Goal: Information Seeking & Learning: Understand process/instructions

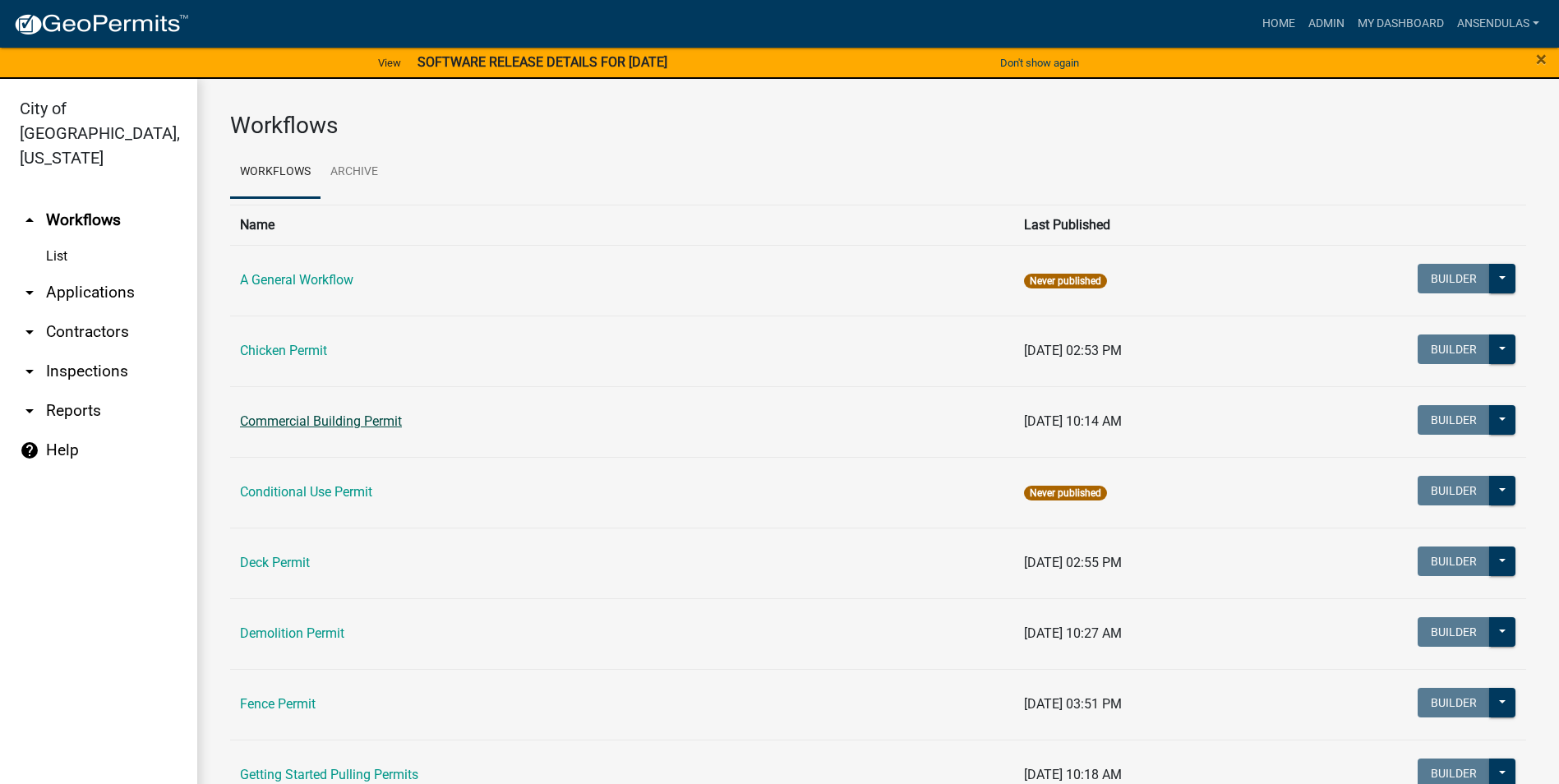
click at [343, 424] on link "Commercial Building Permit" at bounding box center [320, 421] width 162 height 16
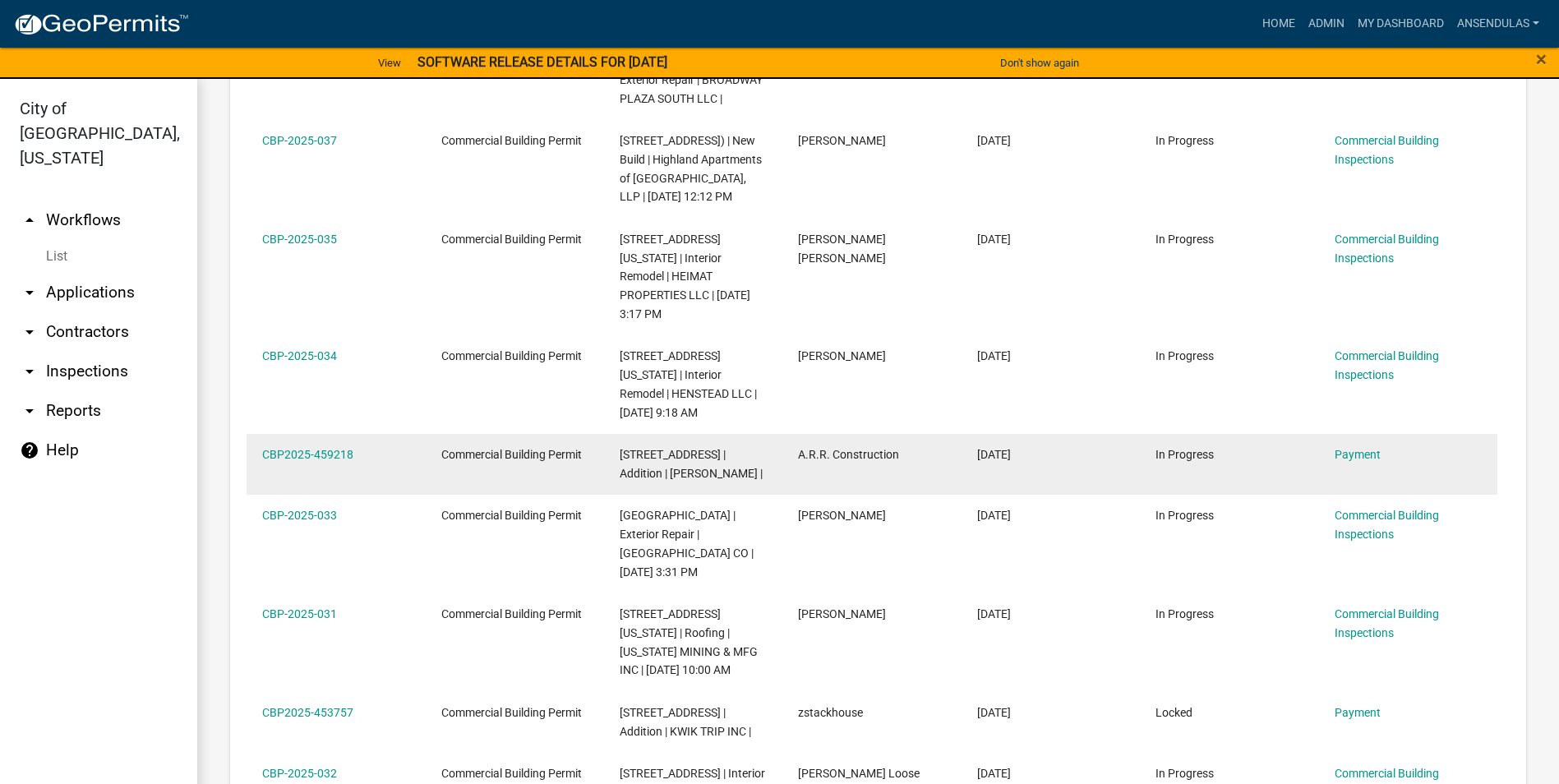
scroll to position [1069, 0]
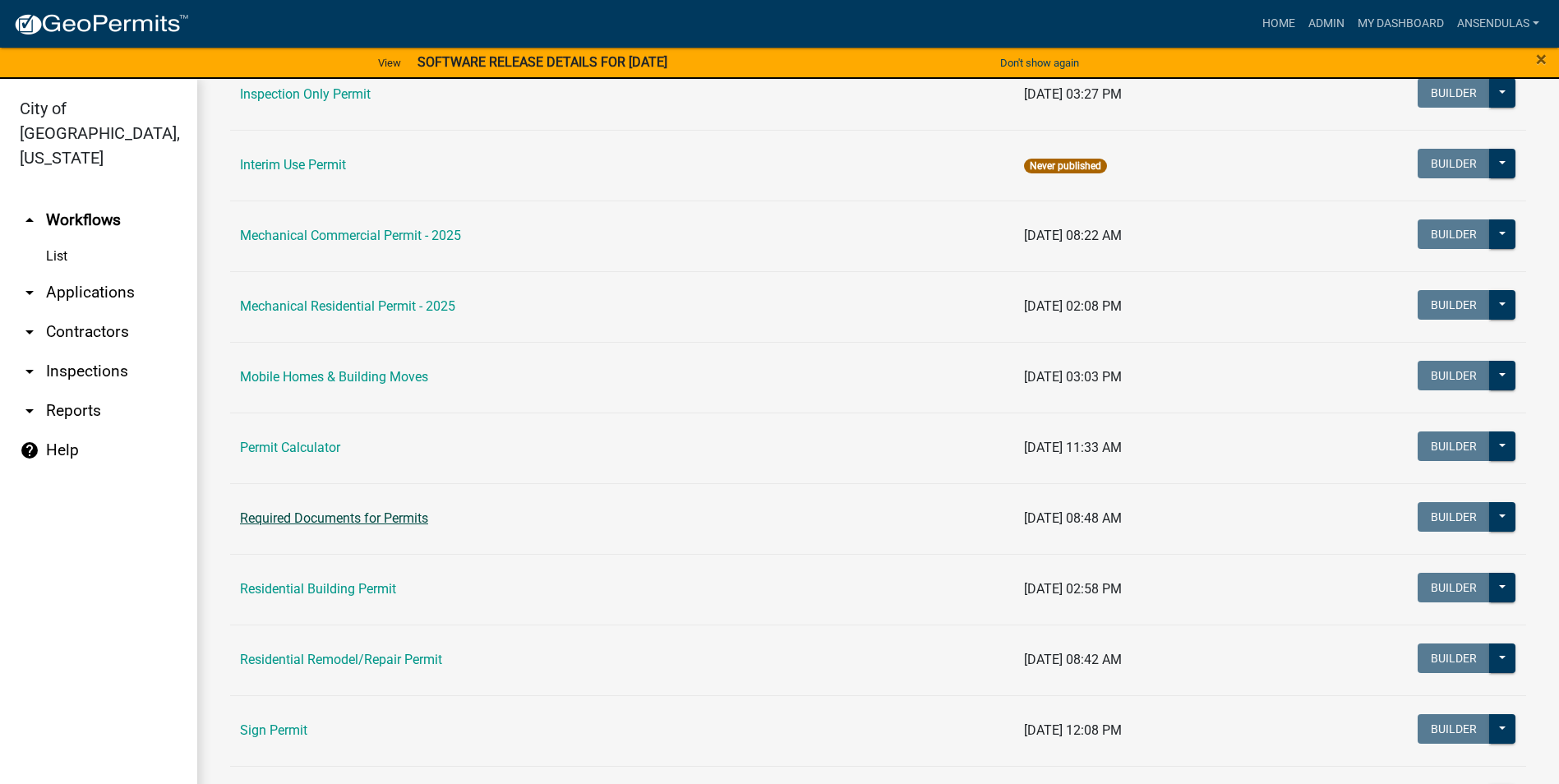
scroll to position [904, 0]
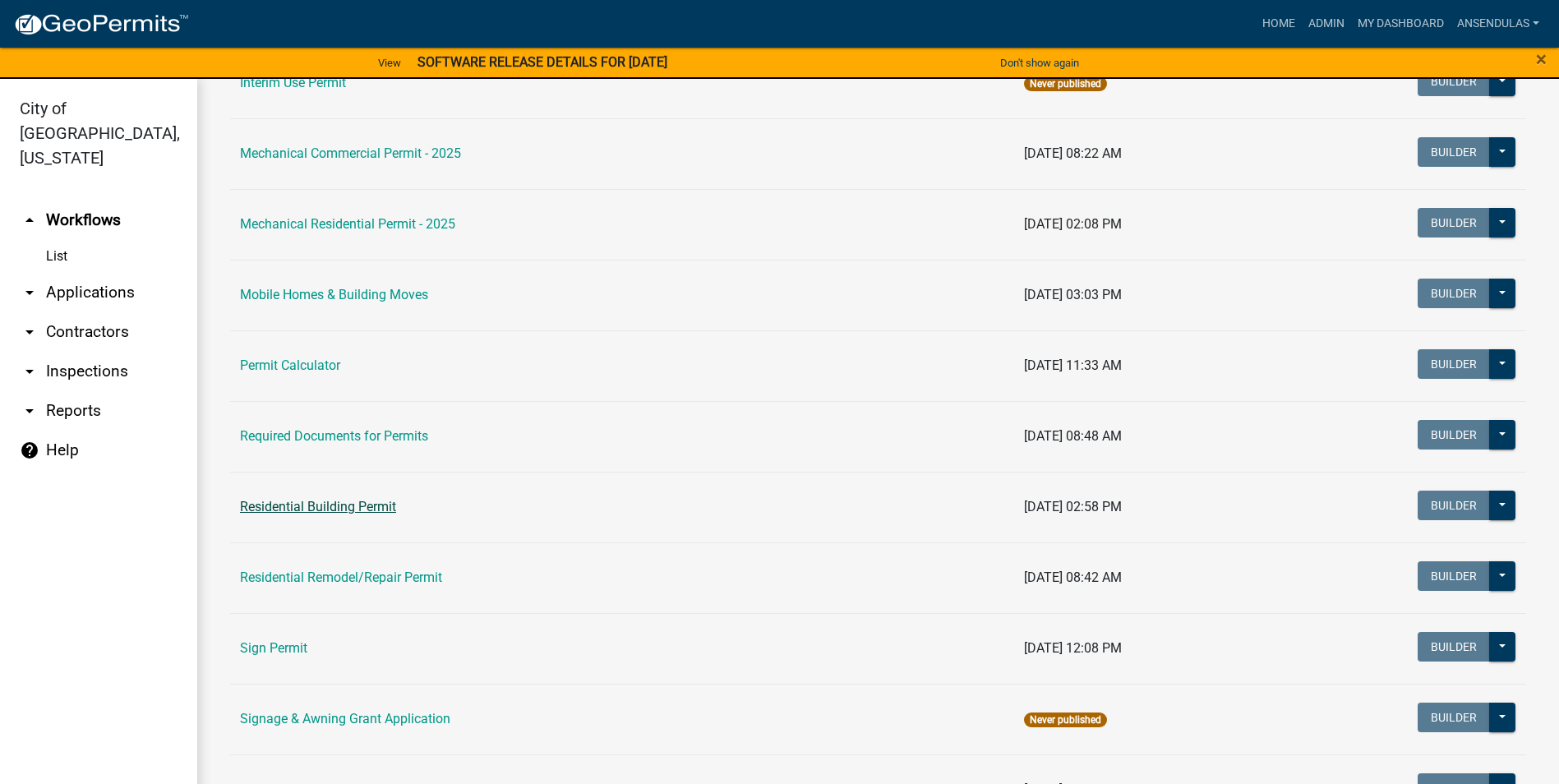
click at [335, 507] on link "Residential Building Permit" at bounding box center [318, 506] width 156 height 16
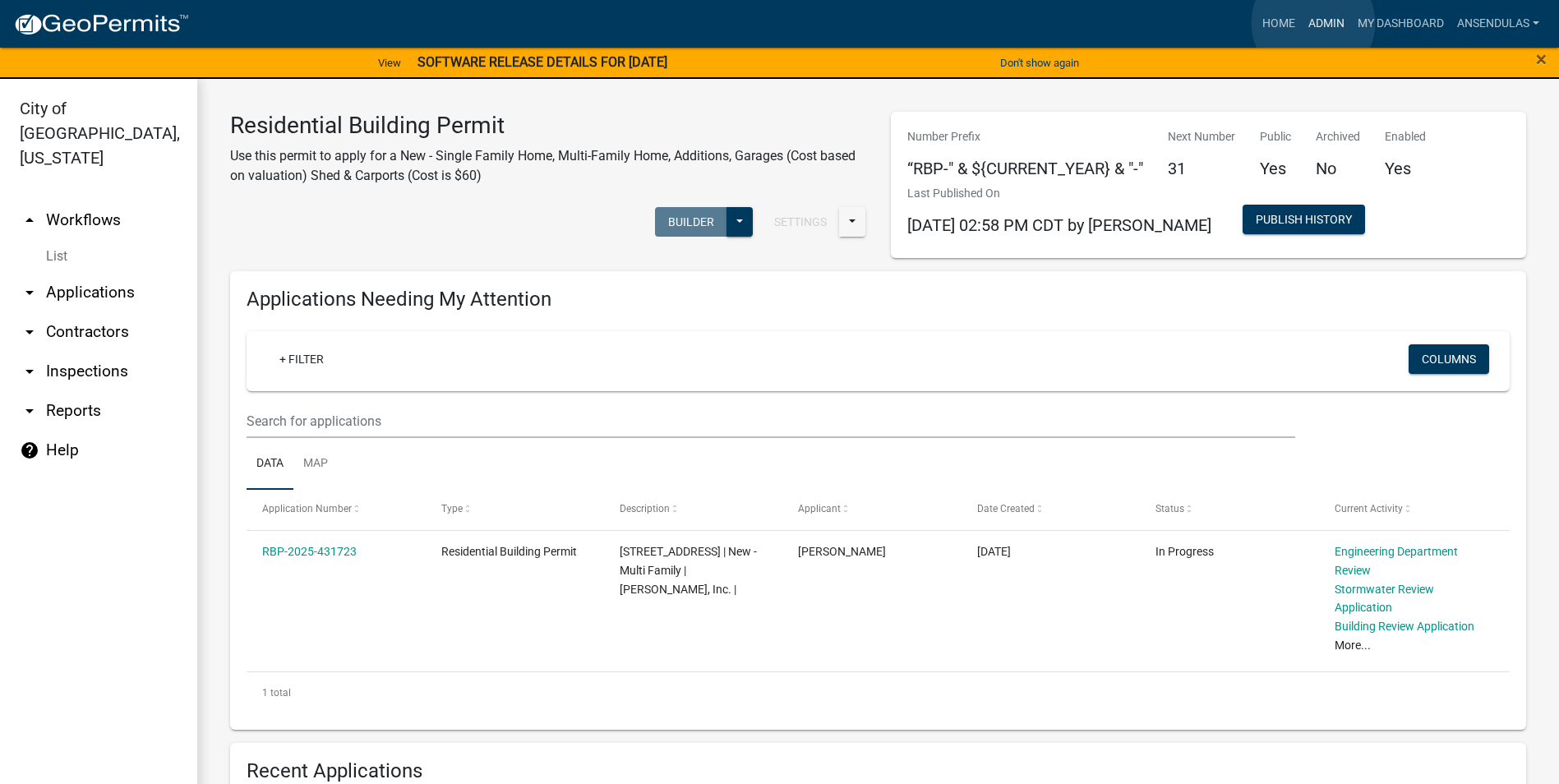
click at [1313, 23] on link "Admin" at bounding box center [1326, 24] width 49 height 32
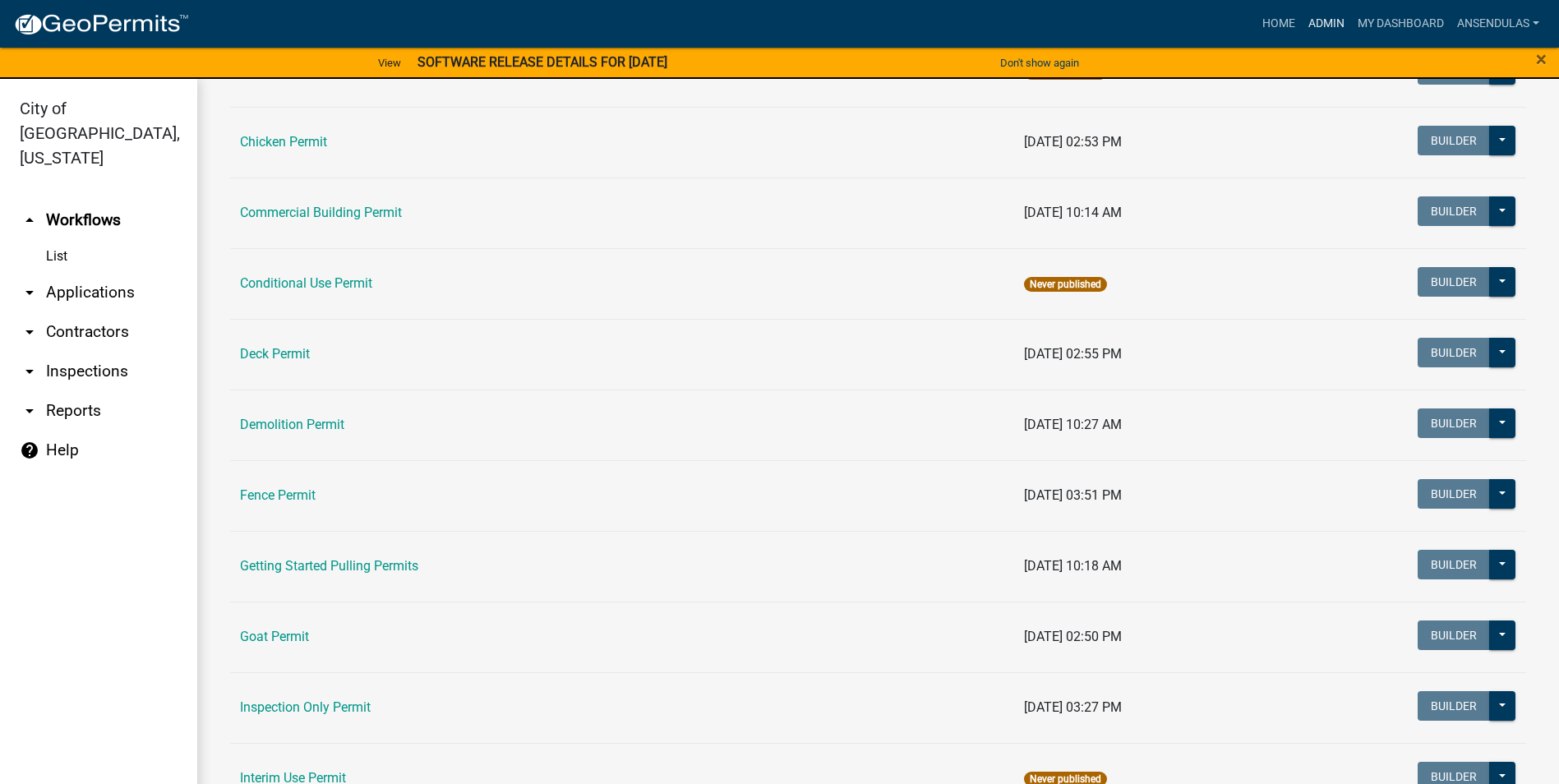
scroll to position [165, 0]
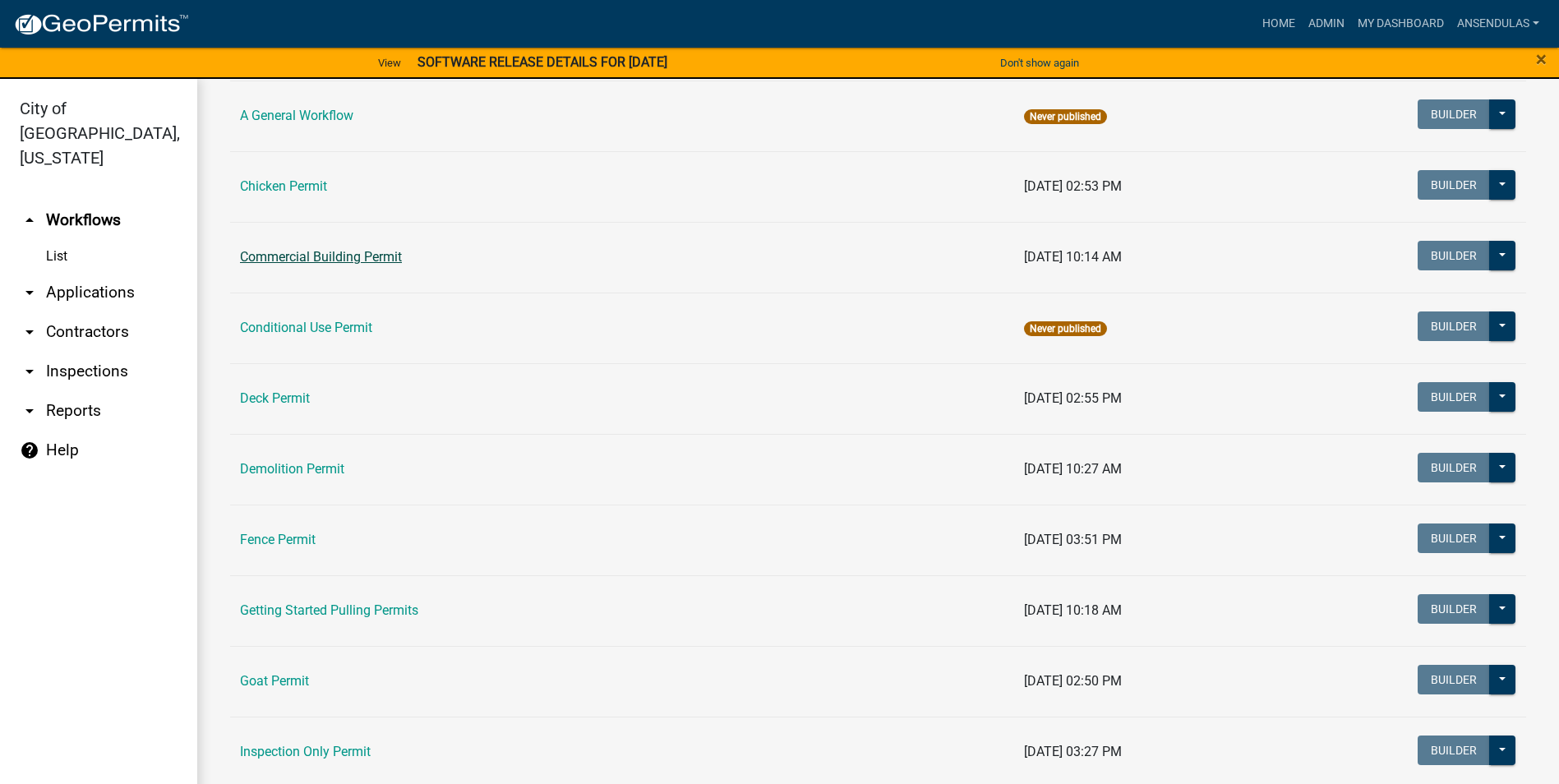
click at [295, 256] on link "Commercial Building Permit" at bounding box center [320, 256] width 162 height 16
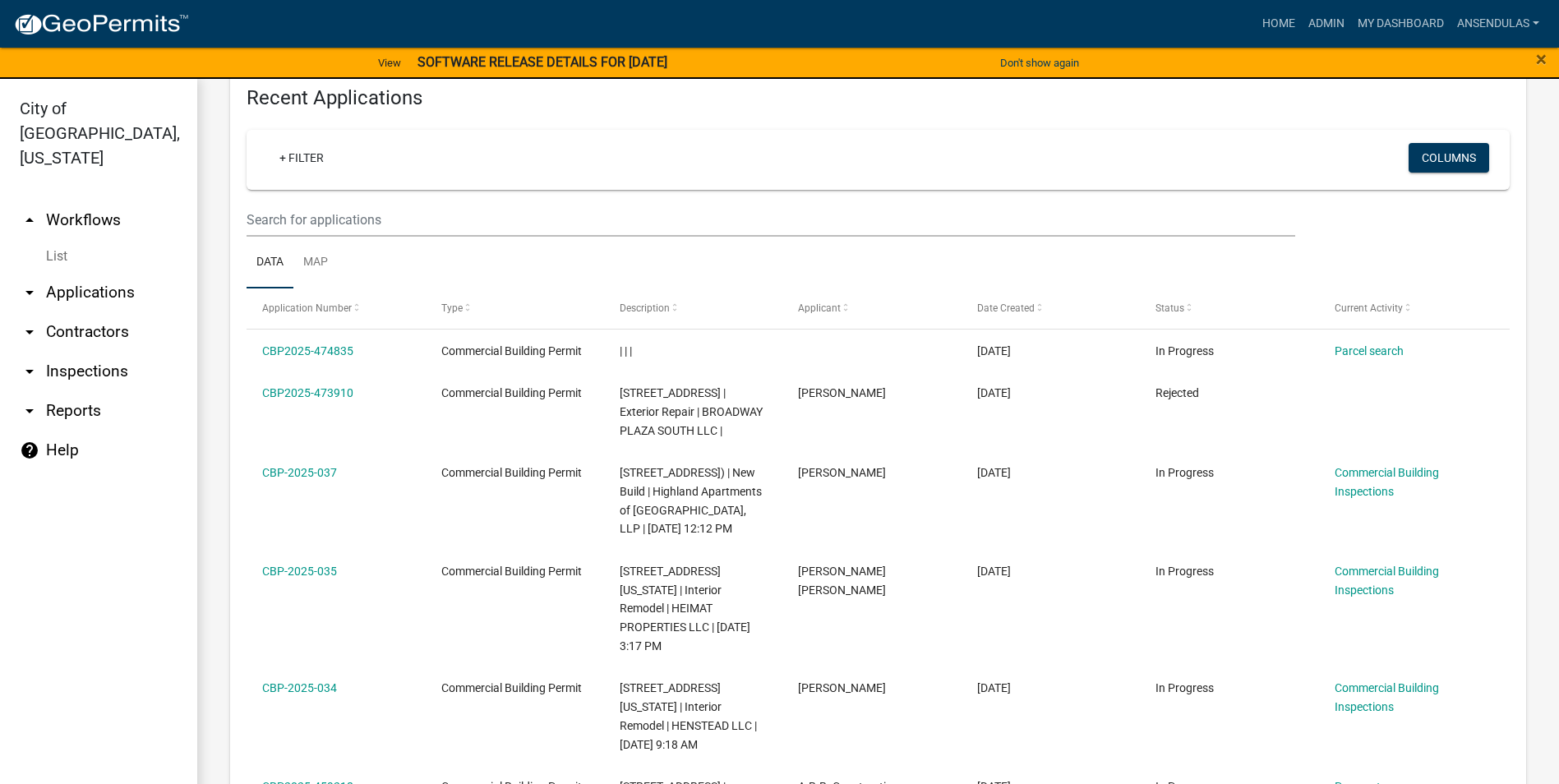
scroll to position [657, 0]
